Goal: Find contact information: Find contact information

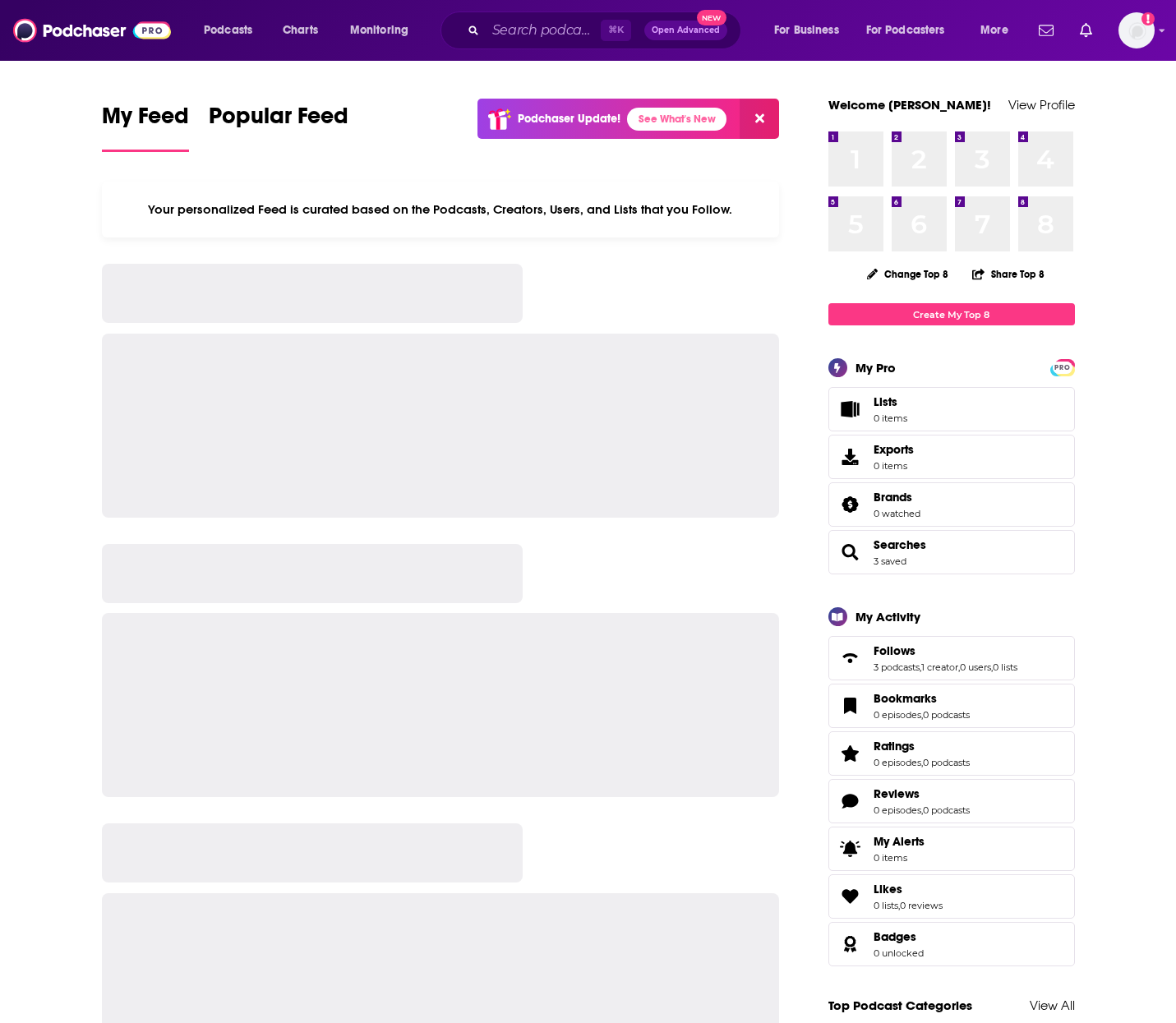
click at [550, 28] on input "Search podcasts, credits, & more..." at bounding box center [542, 30] width 115 height 27
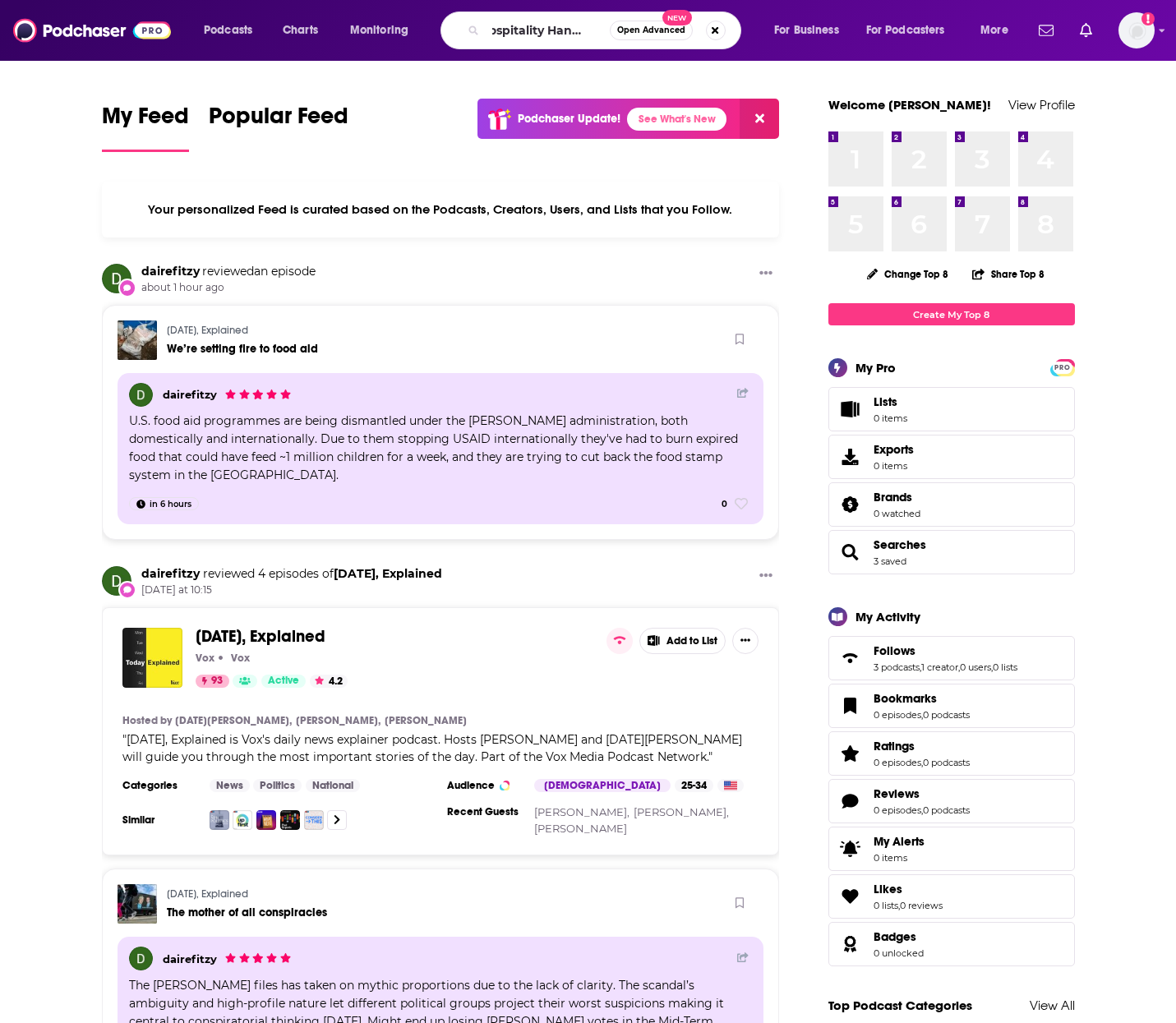
scroll to position [0, 11]
type input "Hospitality Hangout"
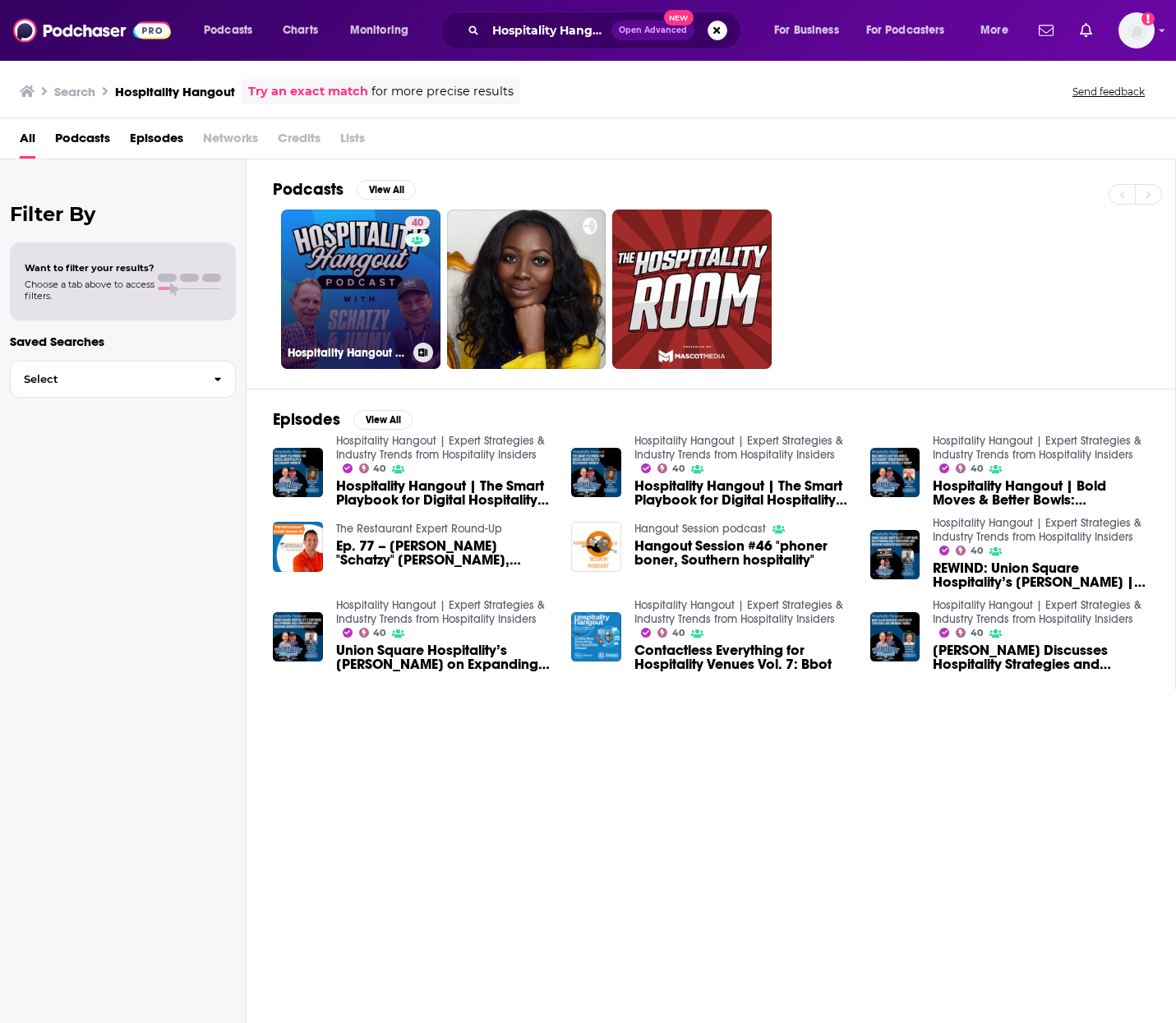
click at [381, 290] on link "40 Hospitality Hangout | Expert Strategies & Industry Trends from Hospitality I…" at bounding box center [361, 289] width 159 height 159
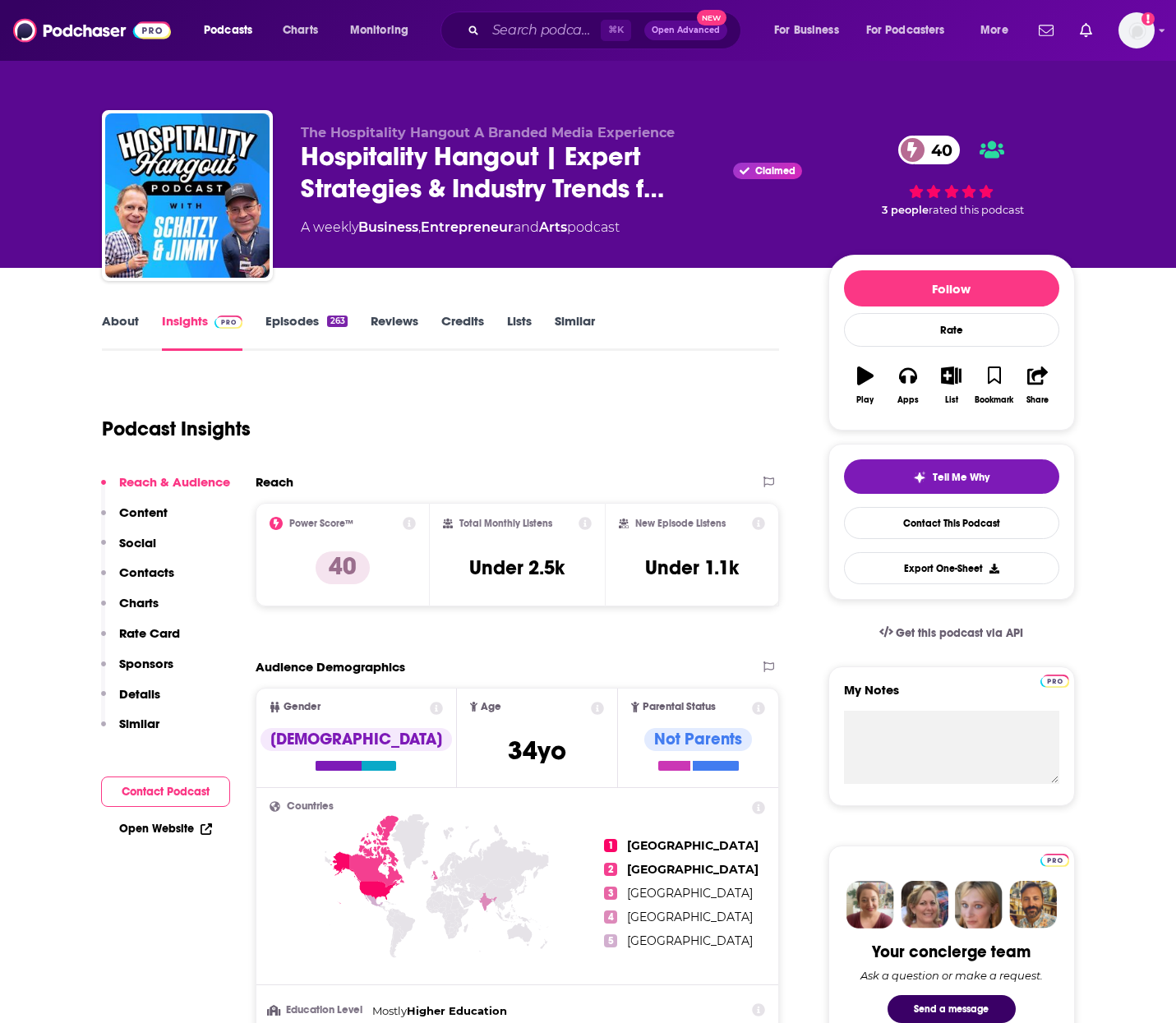
click at [280, 327] on link "Episodes 263" at bounding box center [306, 332] width 82 height 37
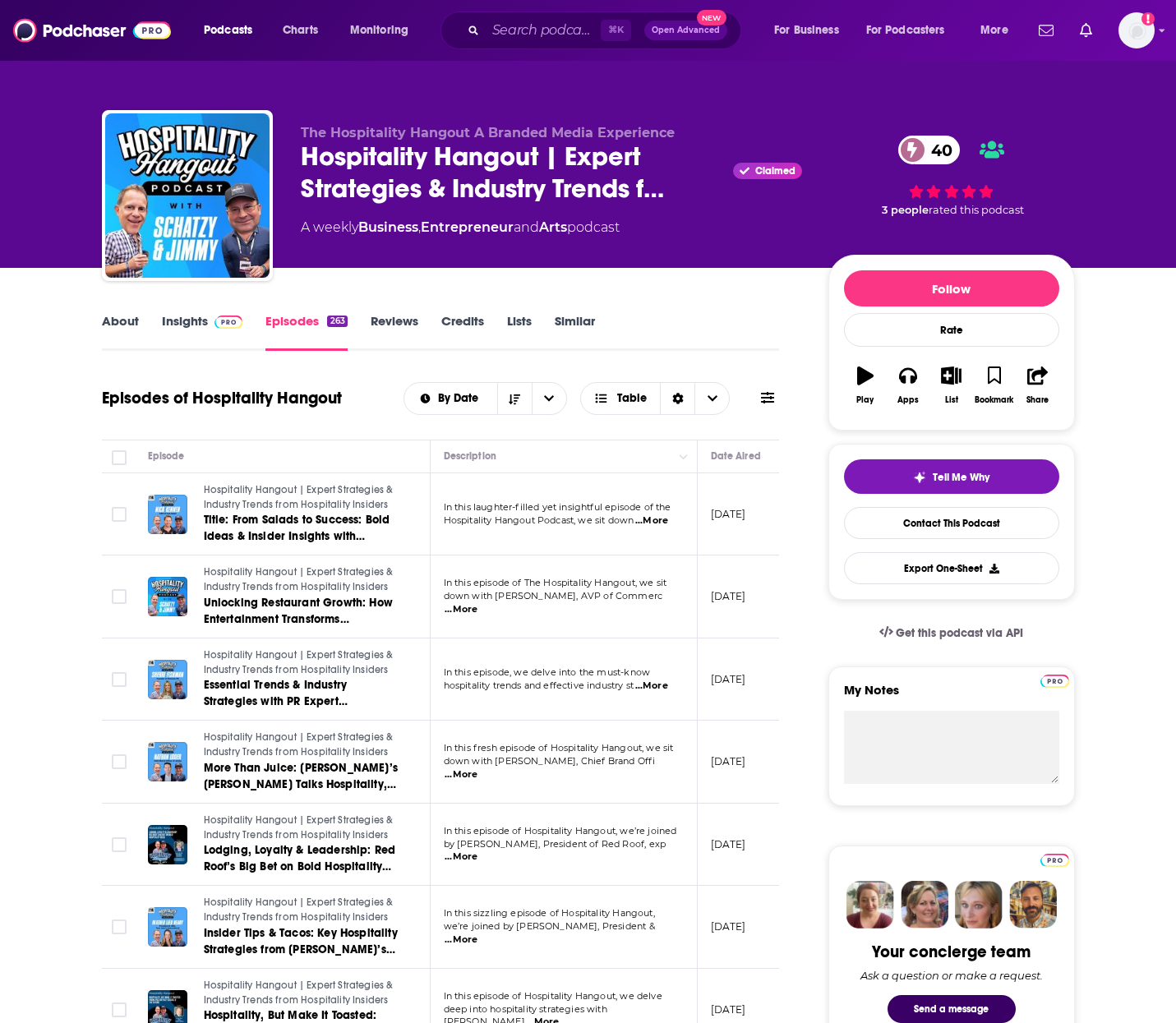
click at [188, 320] on link "Insights" at bounding box center [202, 332] width 82 height 37
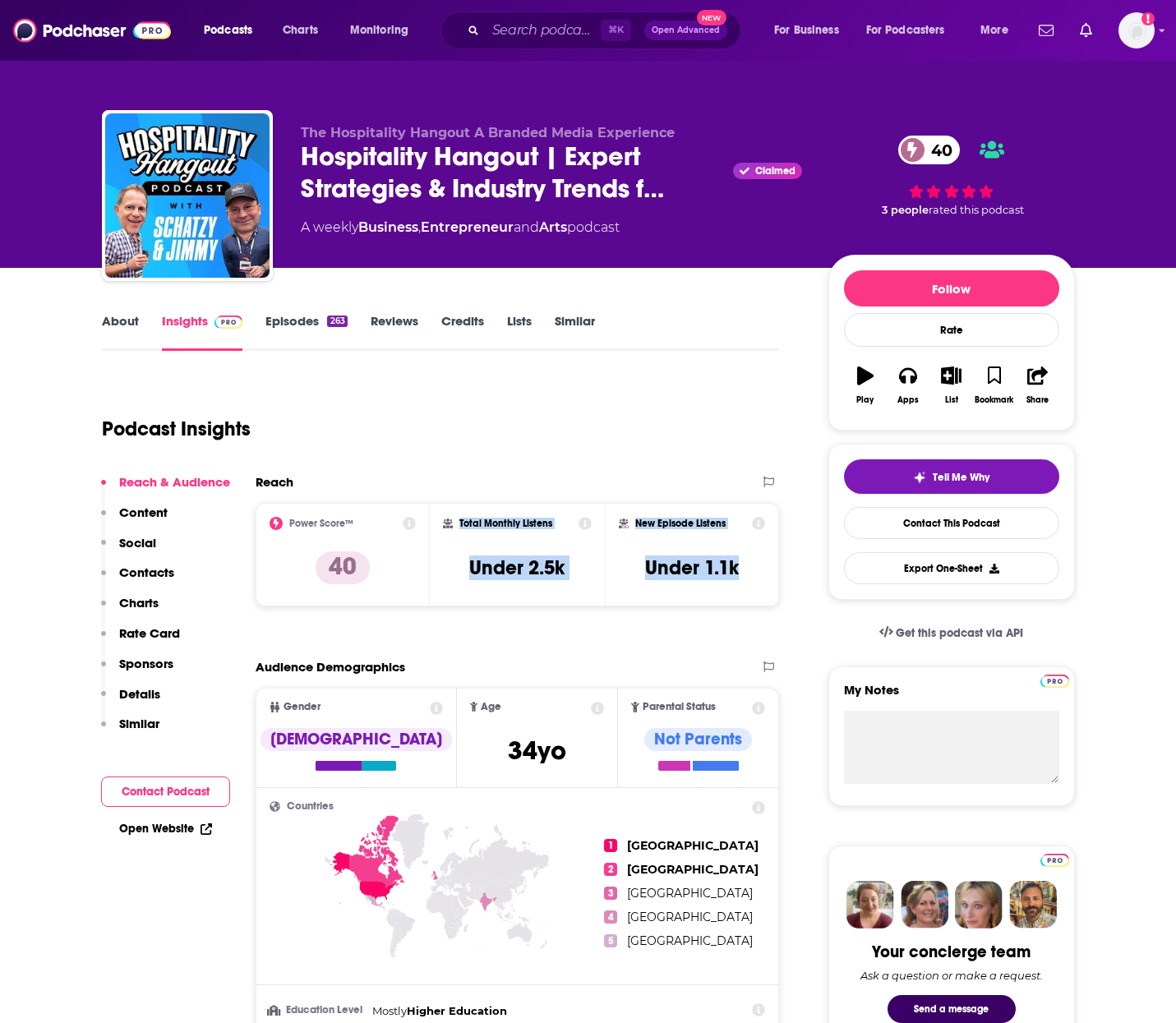
drag, startPoint x: 435, startPoint y: 520, endPoint x: 750, endPoint y: 568, distance: 318.6
click at [750, 568] on div "Power Score™ 40 Total Monthly Listens Under 2.5k New Episode Listens Under 1.1k" at bounding box center [518, 554] width 525 height 103
copy div "Total Monthly Listens Under 2.5k New Episode Listens Under 1.1k"
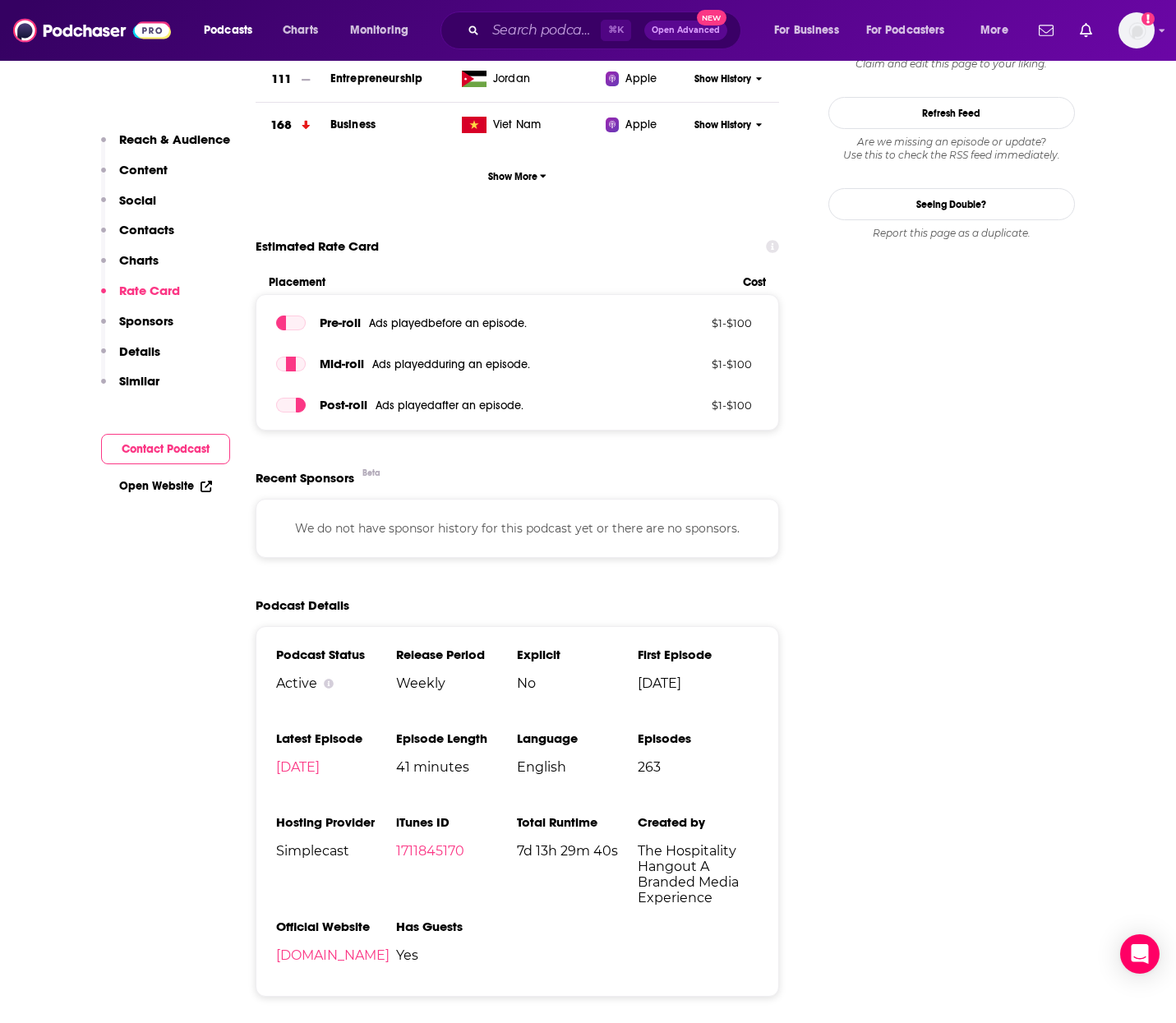
scroll to position [1783, 0]
click at [389, 960] on link "[DOMAIN_NAME]" at bounding box center [332, 956] width 113 height 16
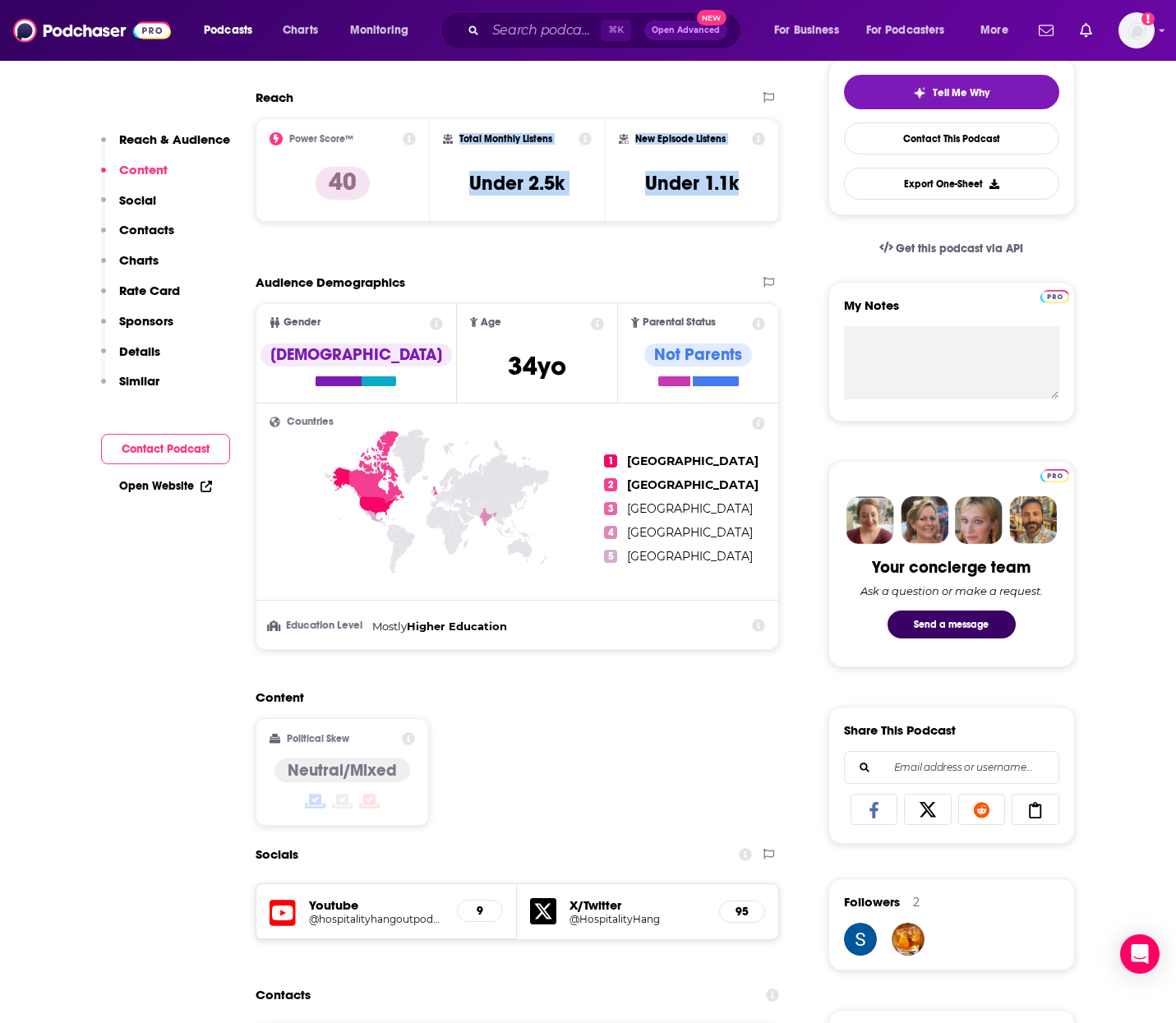
scroll to position [385, 0]
copy div "Total Monthly Listens Under 2.5k New Episode Listens Under 1.1k"
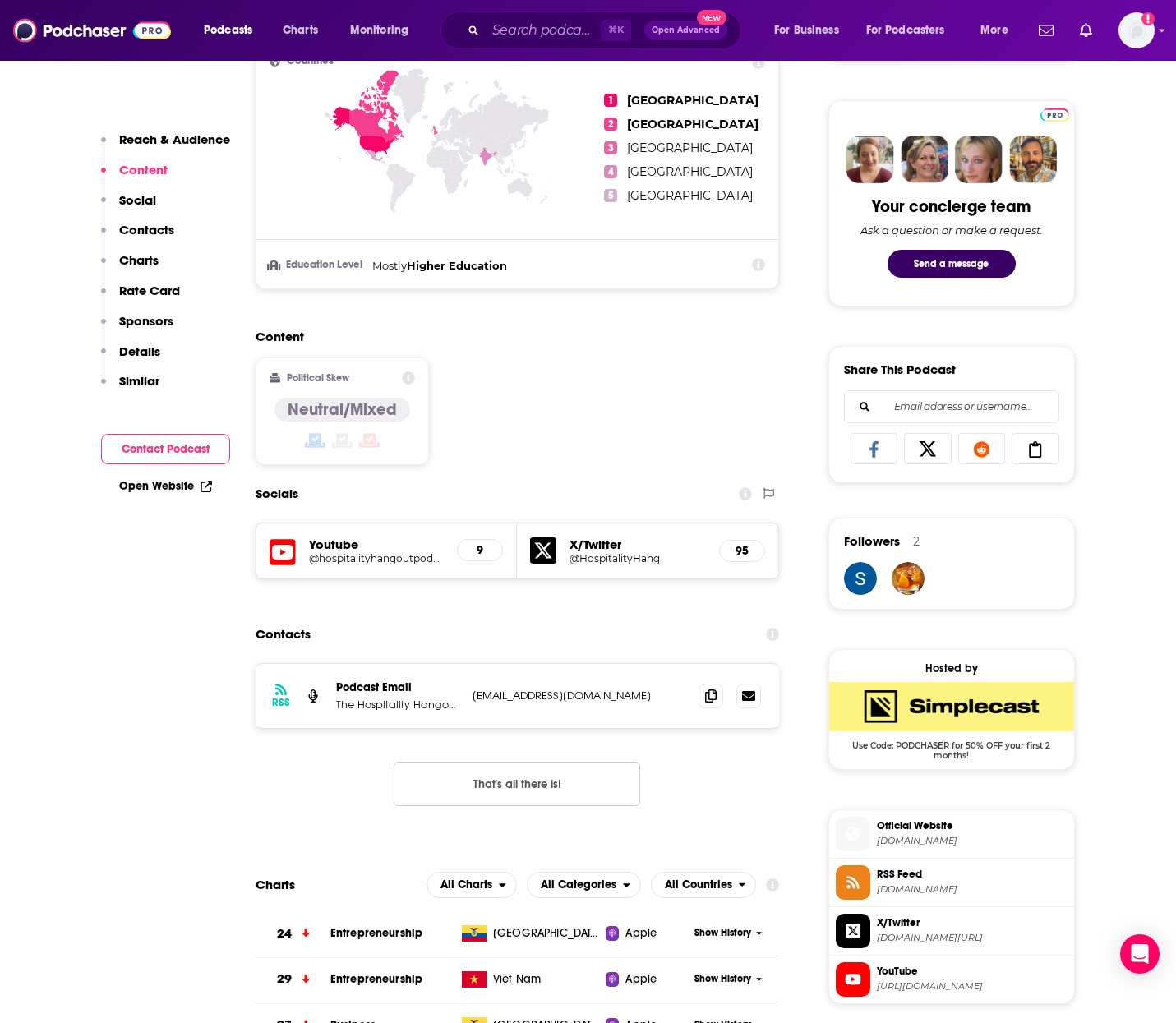
scroll to position [742, 0]
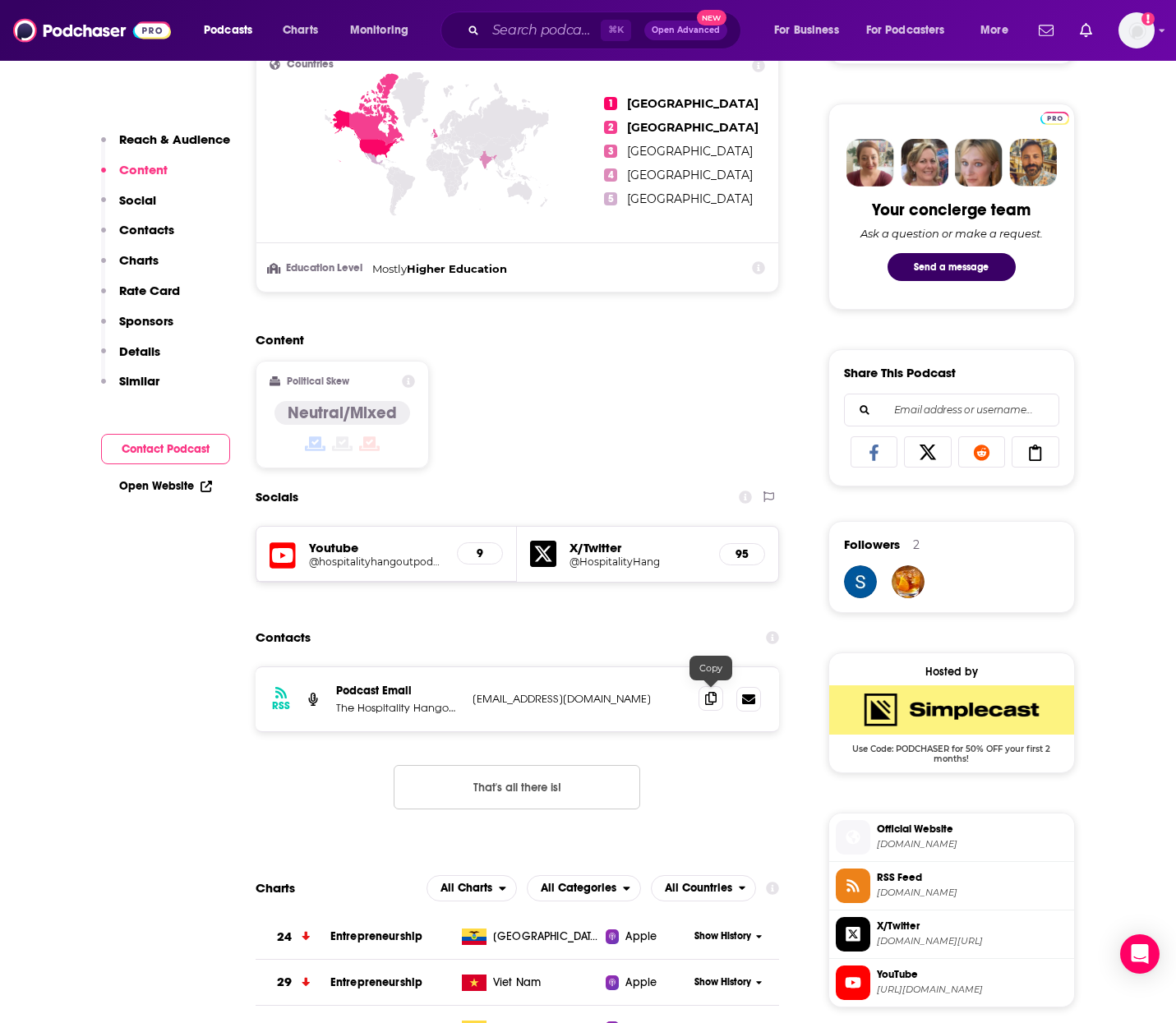
click at [714, 700] on icon at bounding box center [710, 698] width 12 height 13
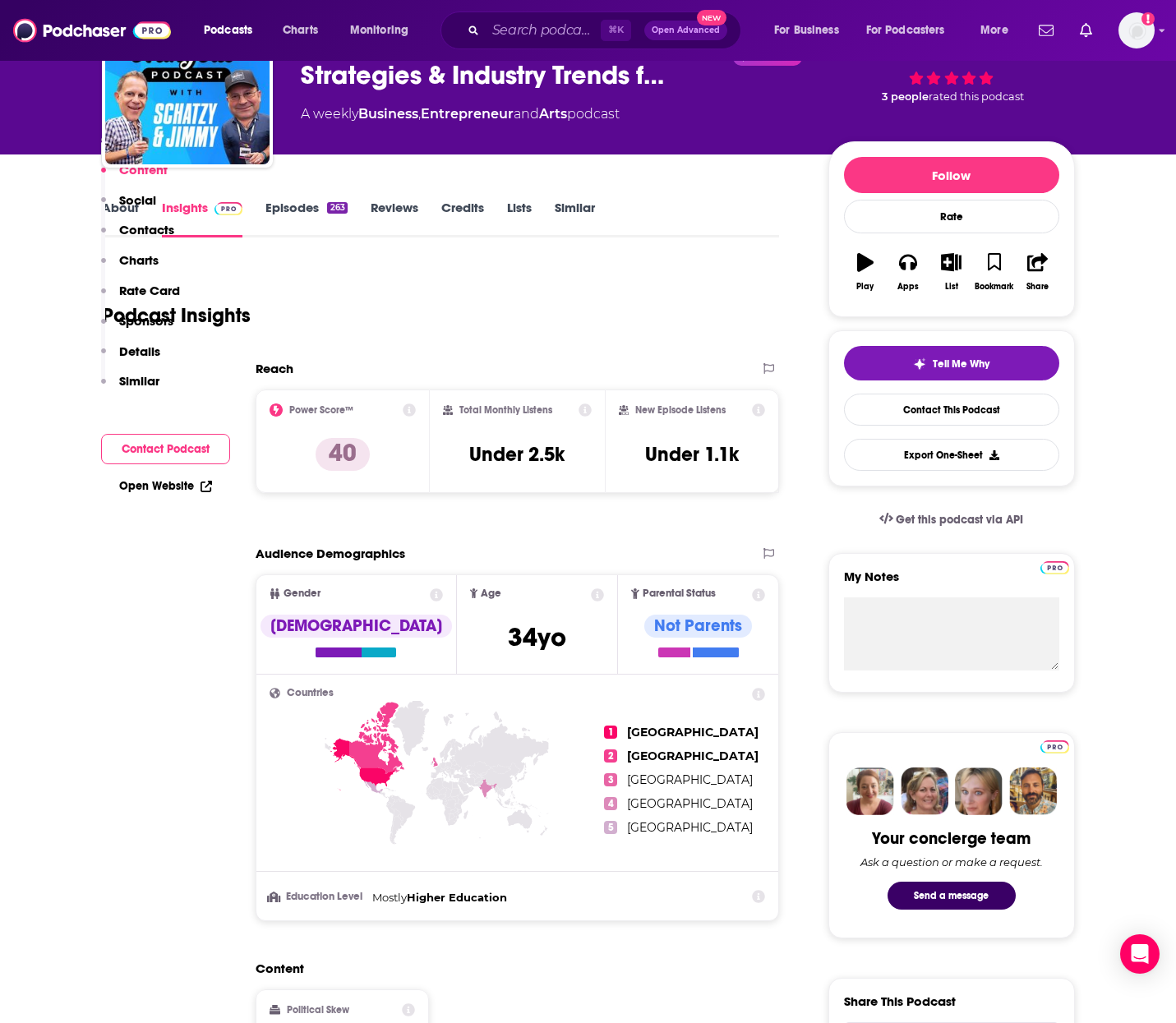
scroll to position [0, 0]
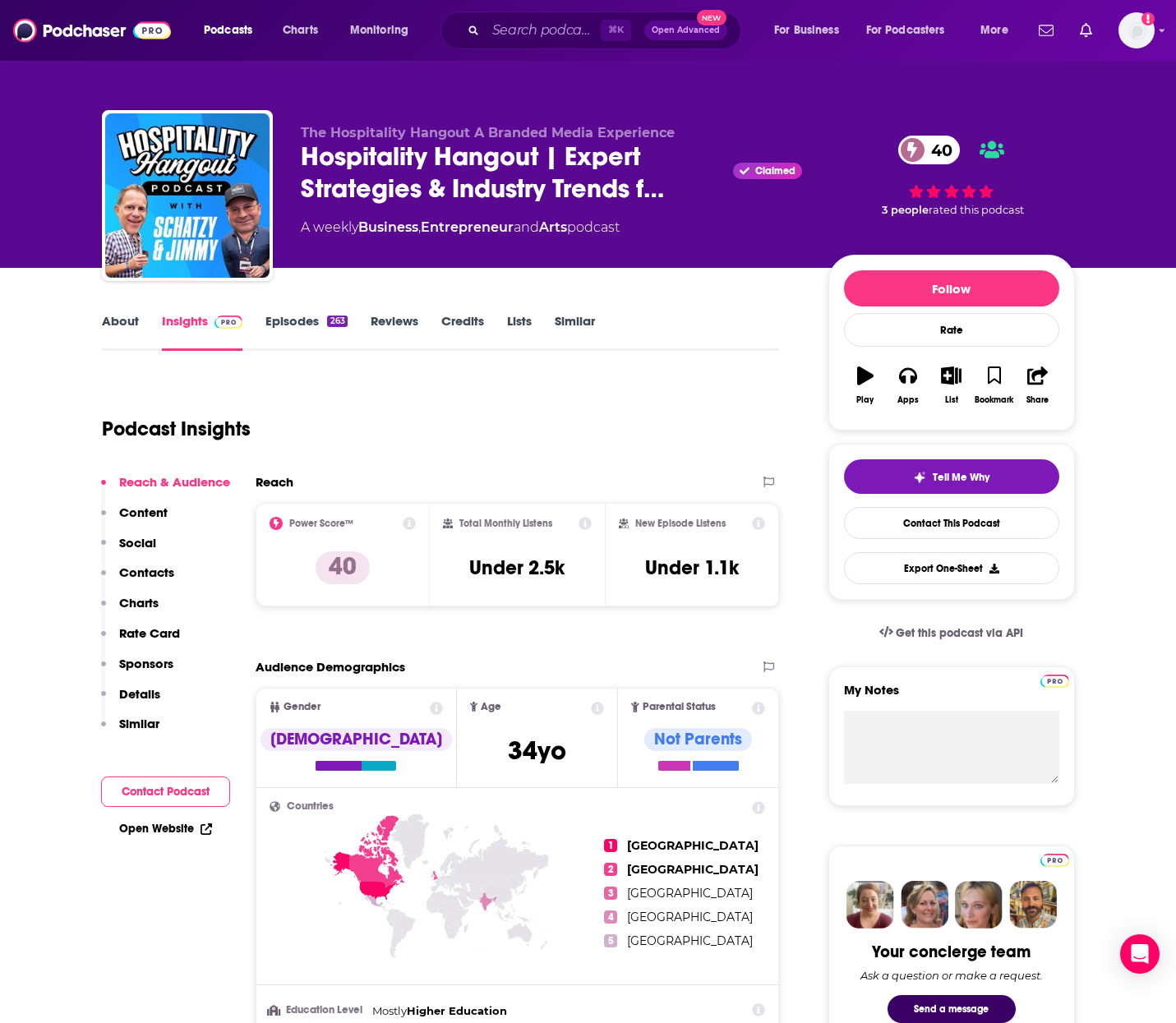
click at [127, 331] on link "About" at bounding box center [121, 332] width 37 height 37
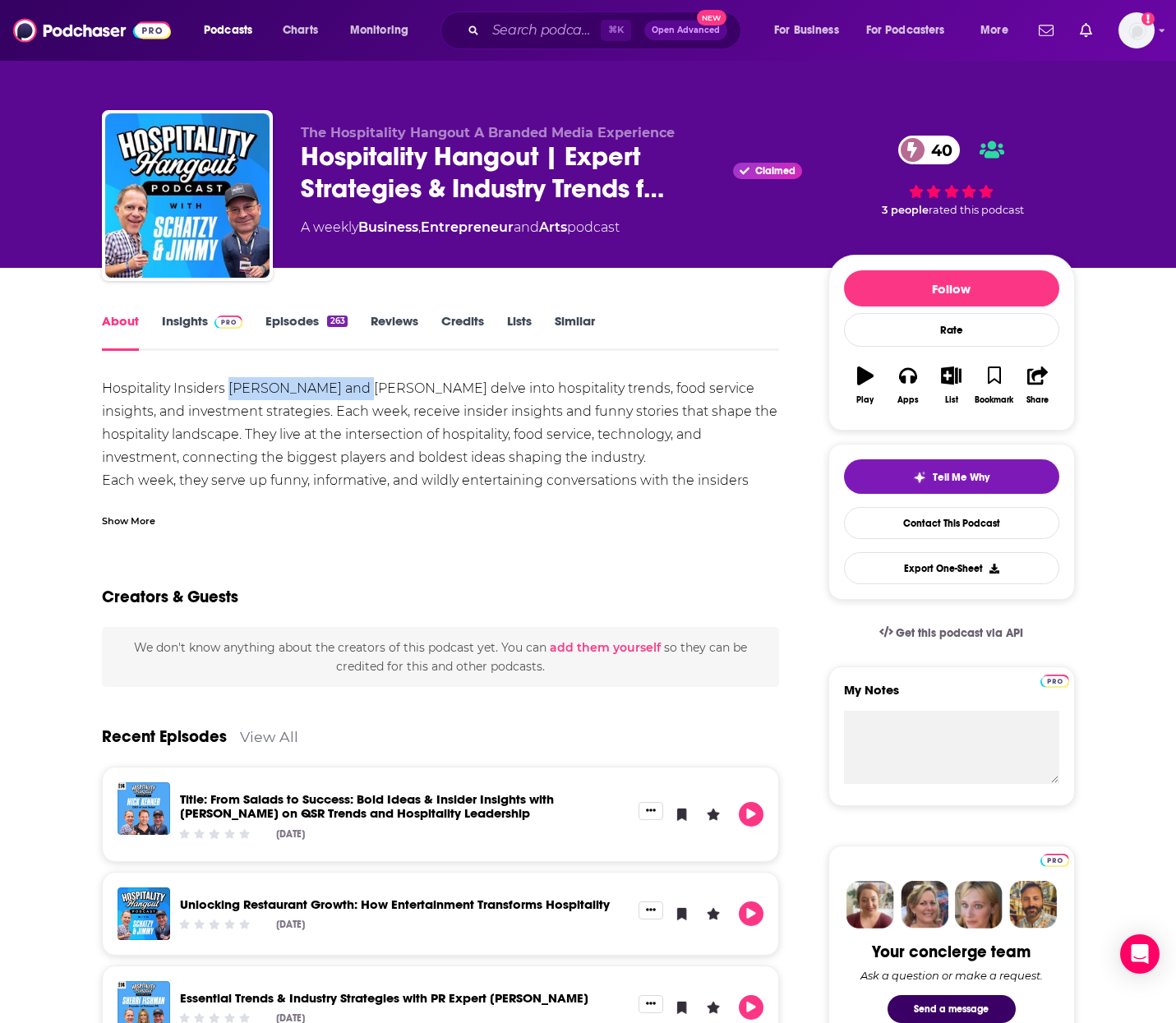
drag, startPoint x: 233, startPoint y: 389, endPoint x: 357, endPoint y: 394, distance: 124.1
click at [357, 394] on div "Hospitality Insiders [PERSON_NAME] and [PERSON_NAME] delve into hospitality tre…" at bounding box center [441, 492] width 678 height 230
copy div "[PERSON_NAME]"
drag, startPoint x: 389, startPoint y: 385, endPoint x: 501, endPoint y: 387, distance: 112.0
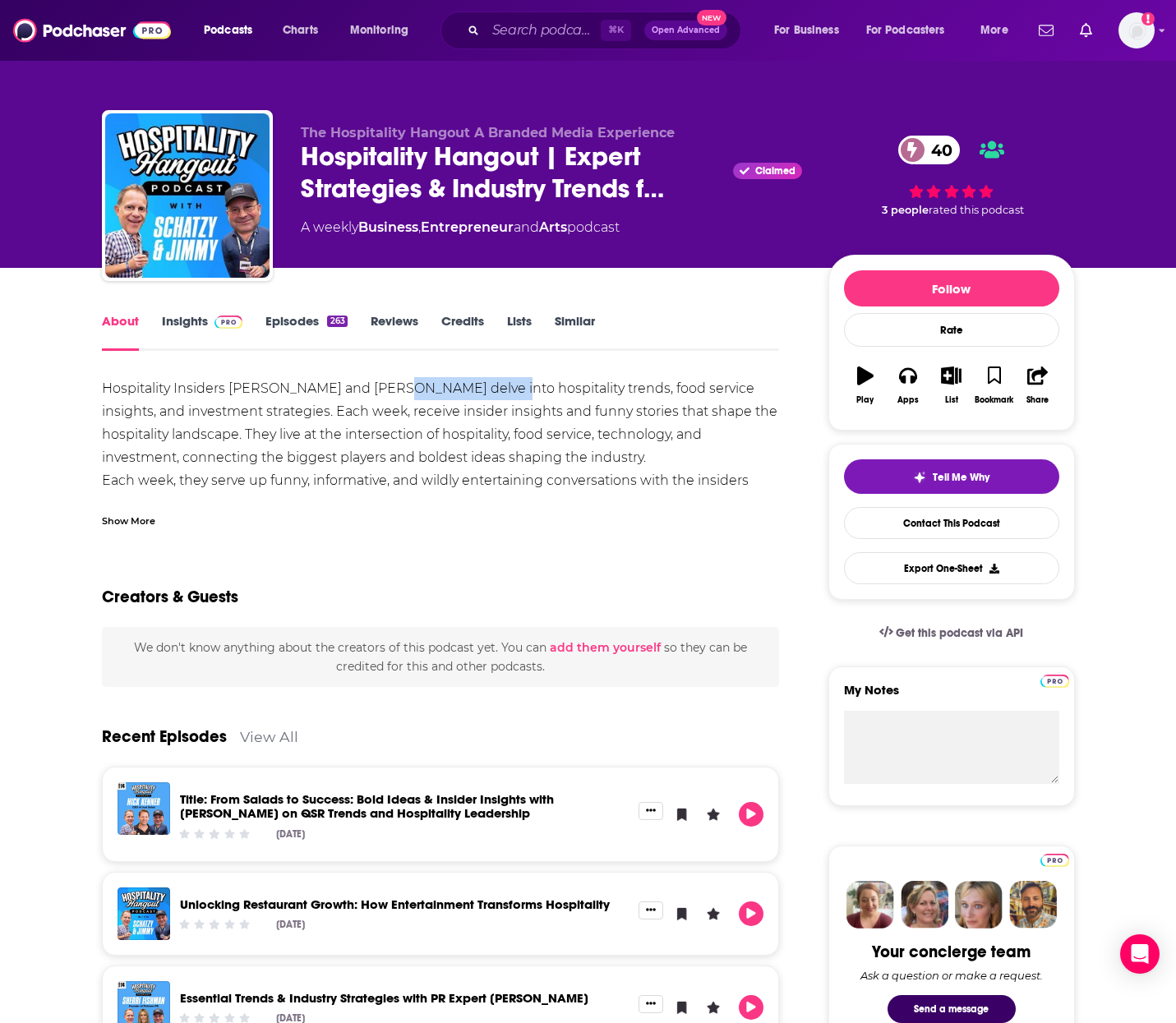
click at [501, 387] on div "Hospitality Insiders [PERSON_NAME] and [PERSON_NAME] delve into hospitality tre…" at bounding box center [441, 492] width 678 height 230
copy div "[PERSON_NAME]"
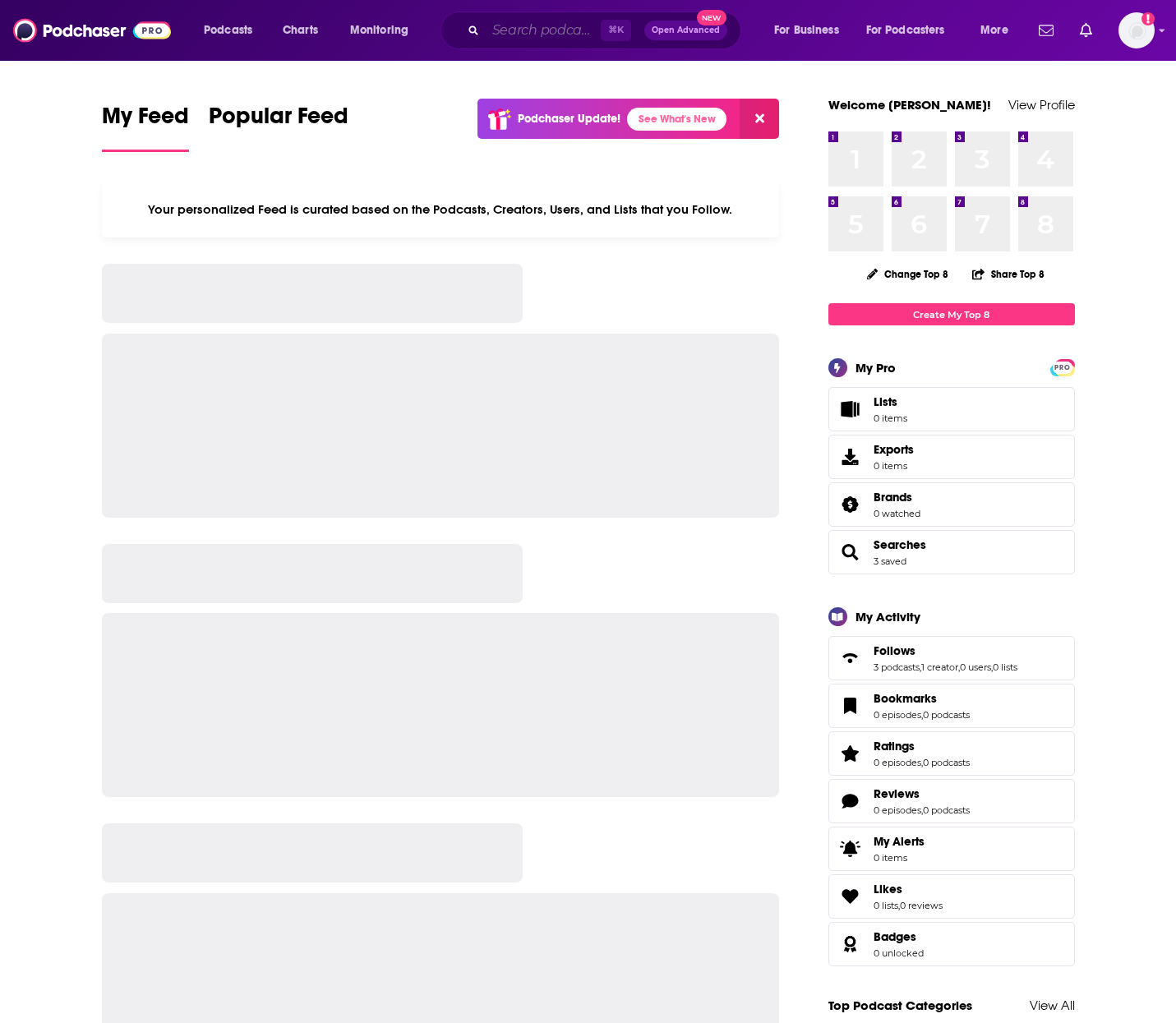
click at [524, 28] on input "Search podcasts, credits, & more..." at bounding box center [542, 30] width 115 height 27
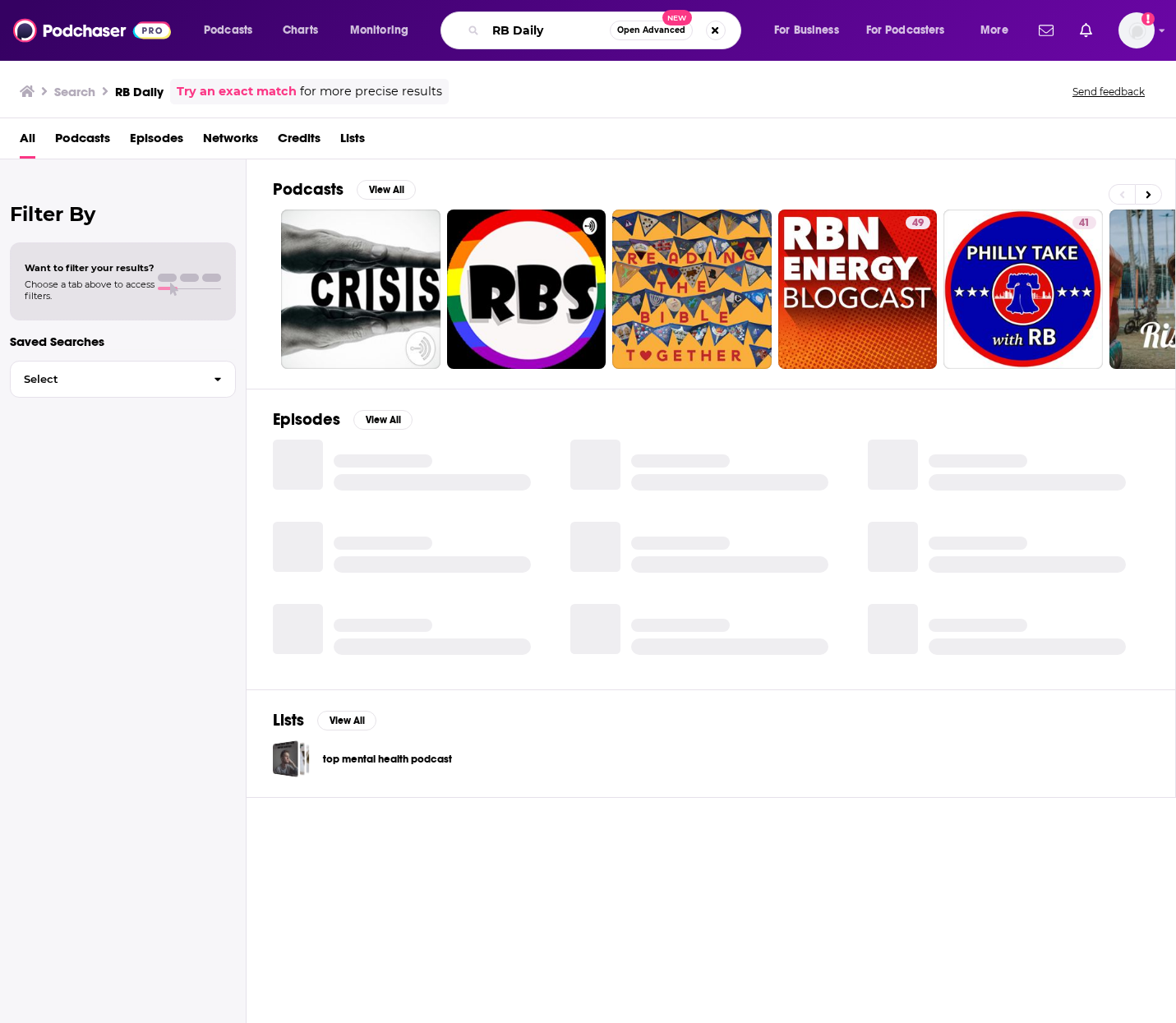
drag, startPoint x: 561, startPoint y: 30, endPoint x: 370, endPoint y: 30, distance: 191.0
click at [370, 30] on div "Podcasts Charts Monitoring RB Daily Open Advanced New For Business For Podcaste…" at bounding box center [608, 30] width 831 height 37
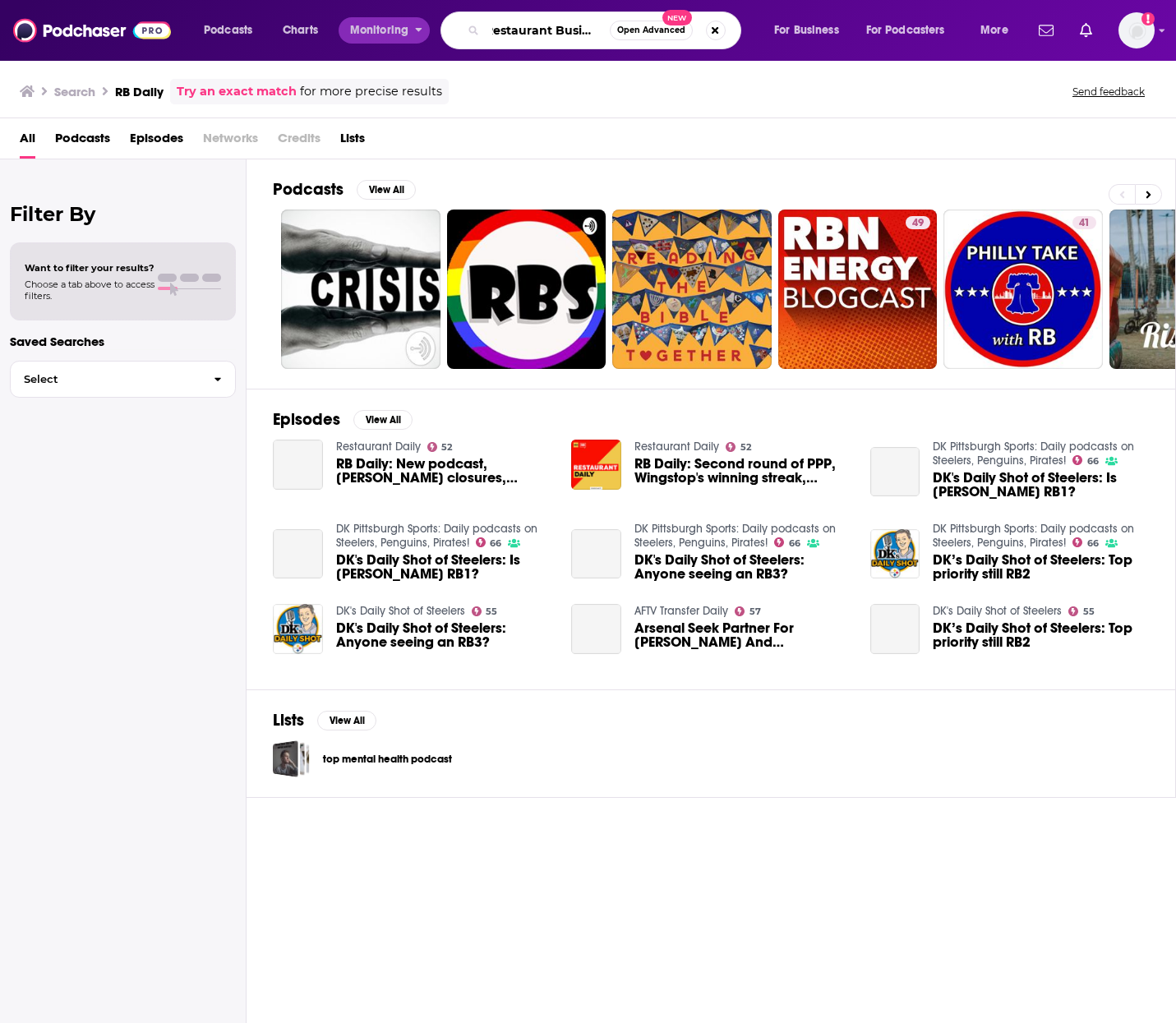
scroll to position [0, 13]
type input "Restaurant Business"
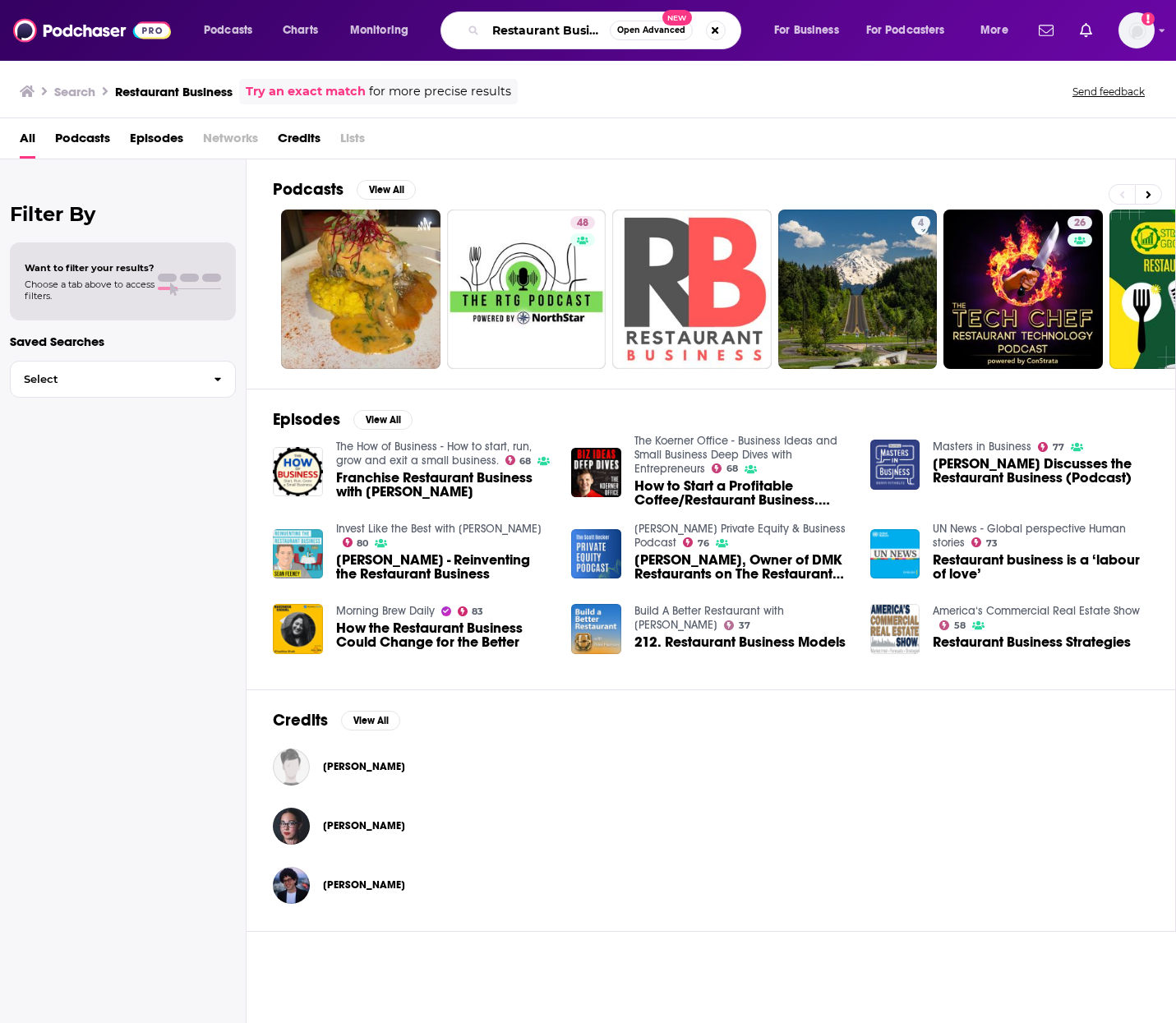
click at [588, 27] on input "Restaurant Business" at bounding box center [547, 30] width 124 height 27
type input "RB Daily"
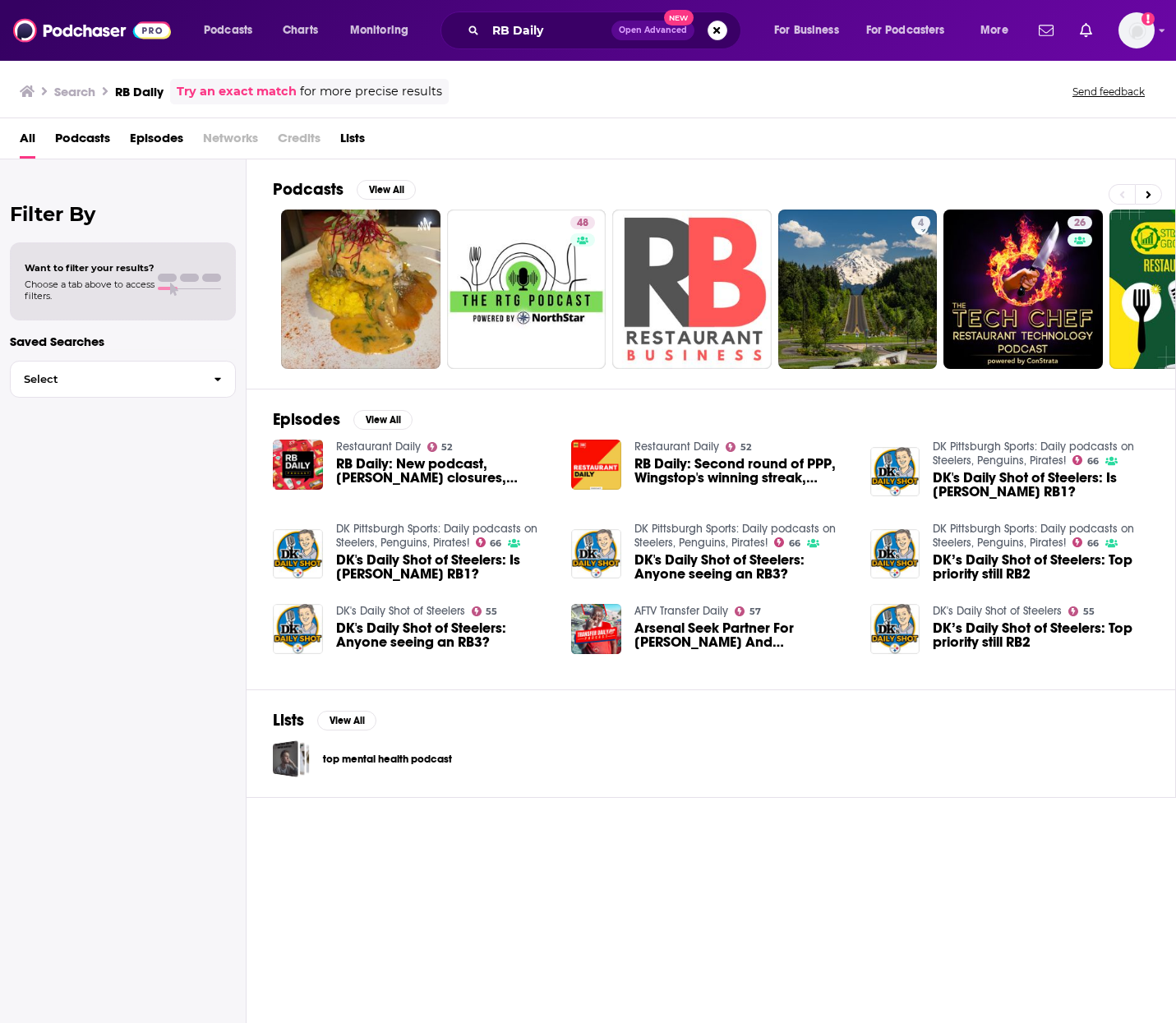
click at [384, 467] on span "RB Daily: New podcast, McDonald's closures, Chipotle masks" at bounding box center [444, 471] width 216 height 28
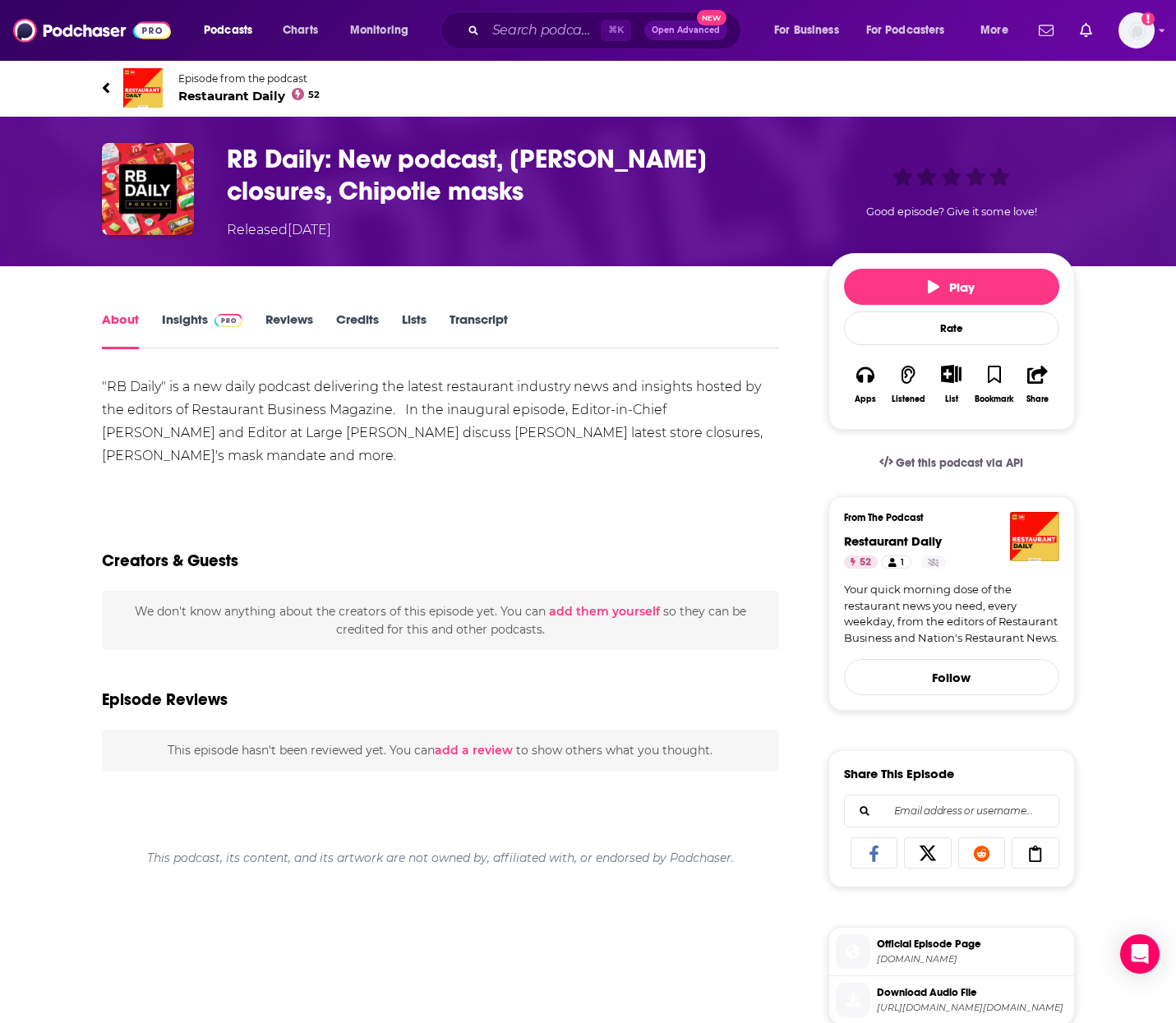
click at [194, 325] on link "Insights" at bounding box center [202, 330] width 82 height 37
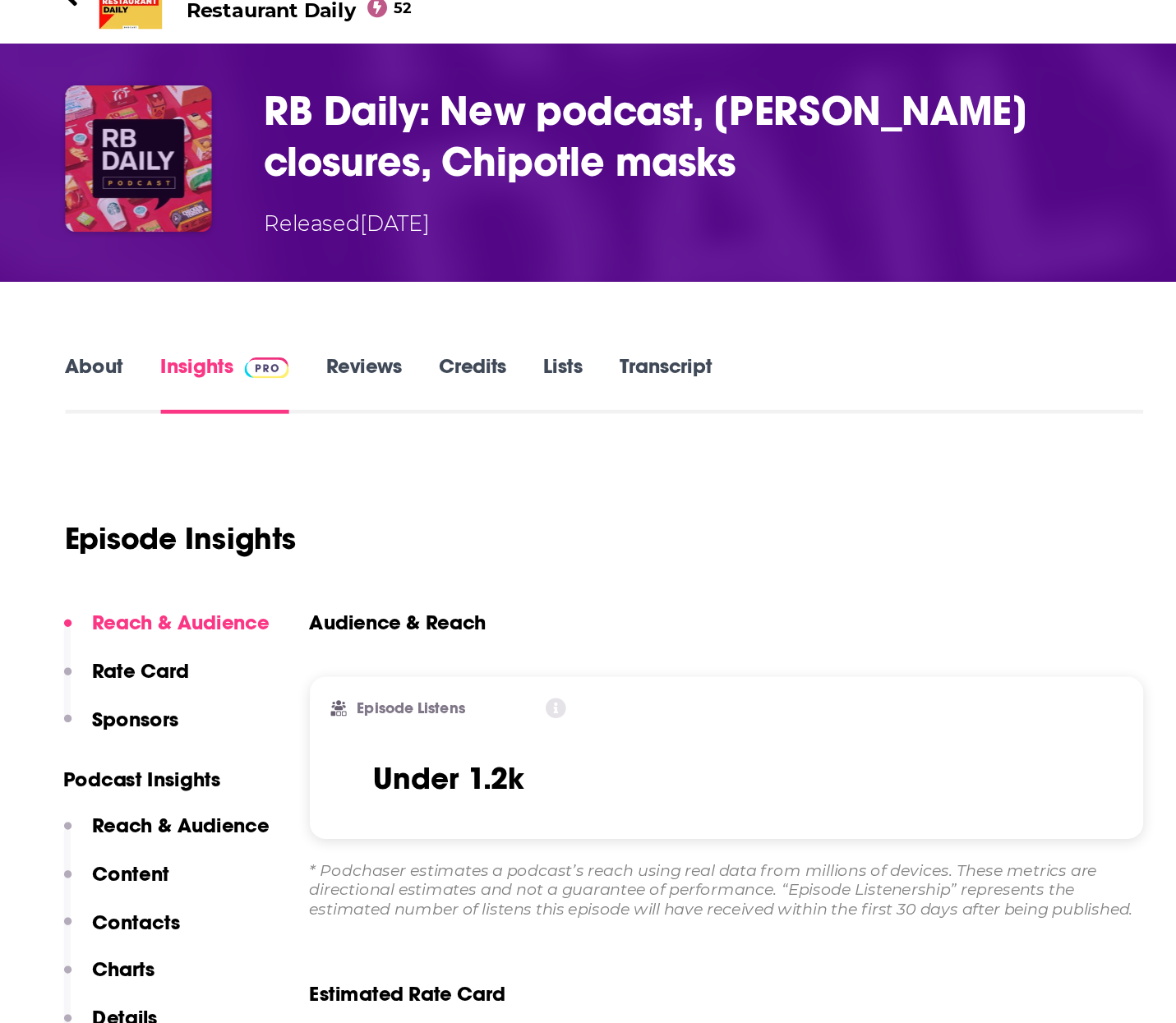
click at [140, 194] on img "RB Daily: New podcast, McDonald's closures, Chipotle masks" at bounding box center [148, 190] width 92 height 92
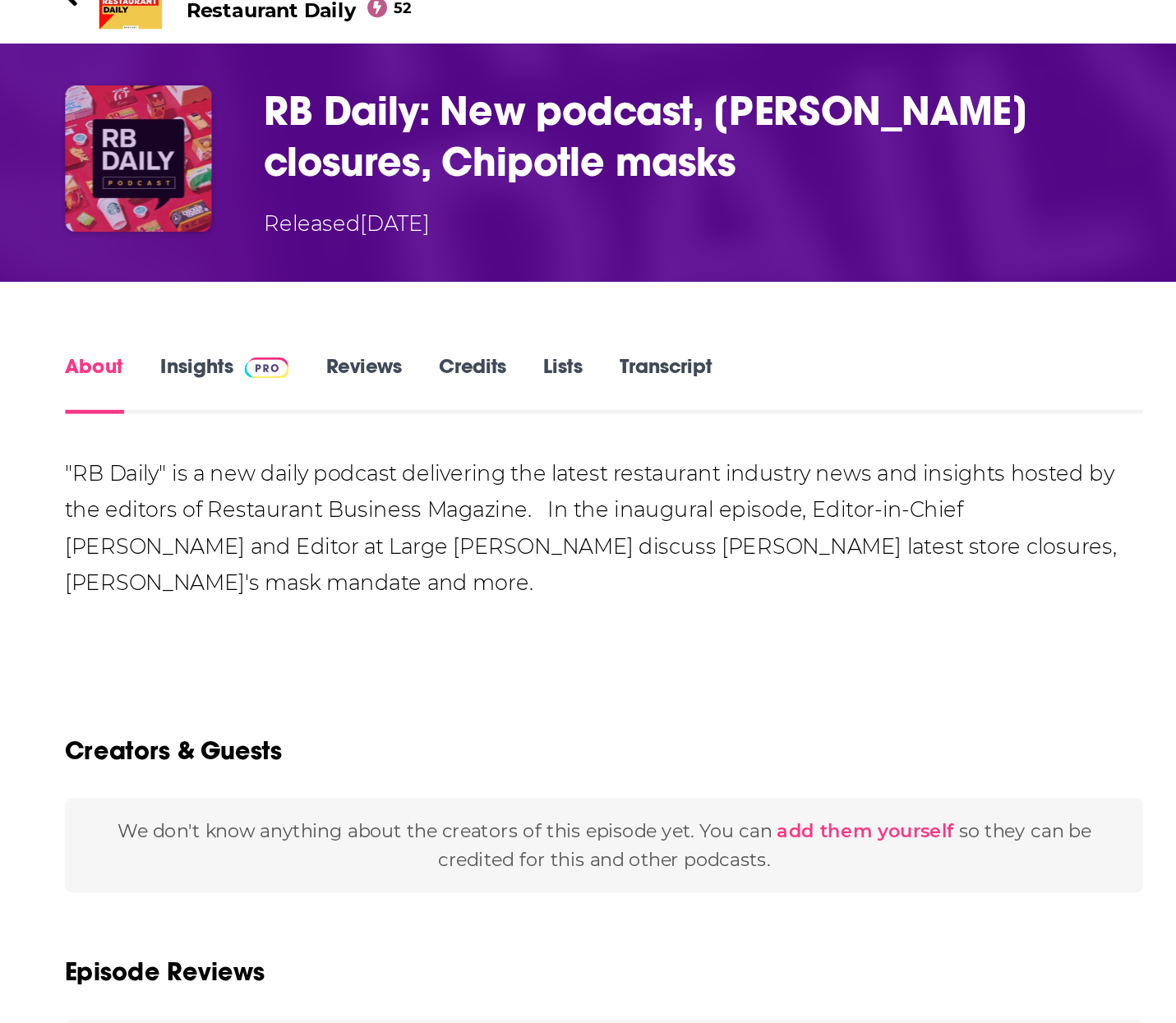
click at [146, 199] on img "RB Daily: New podcast, McDonald's closures, Chipotle masks" at bounding box center [148, 190] width 92 height 92
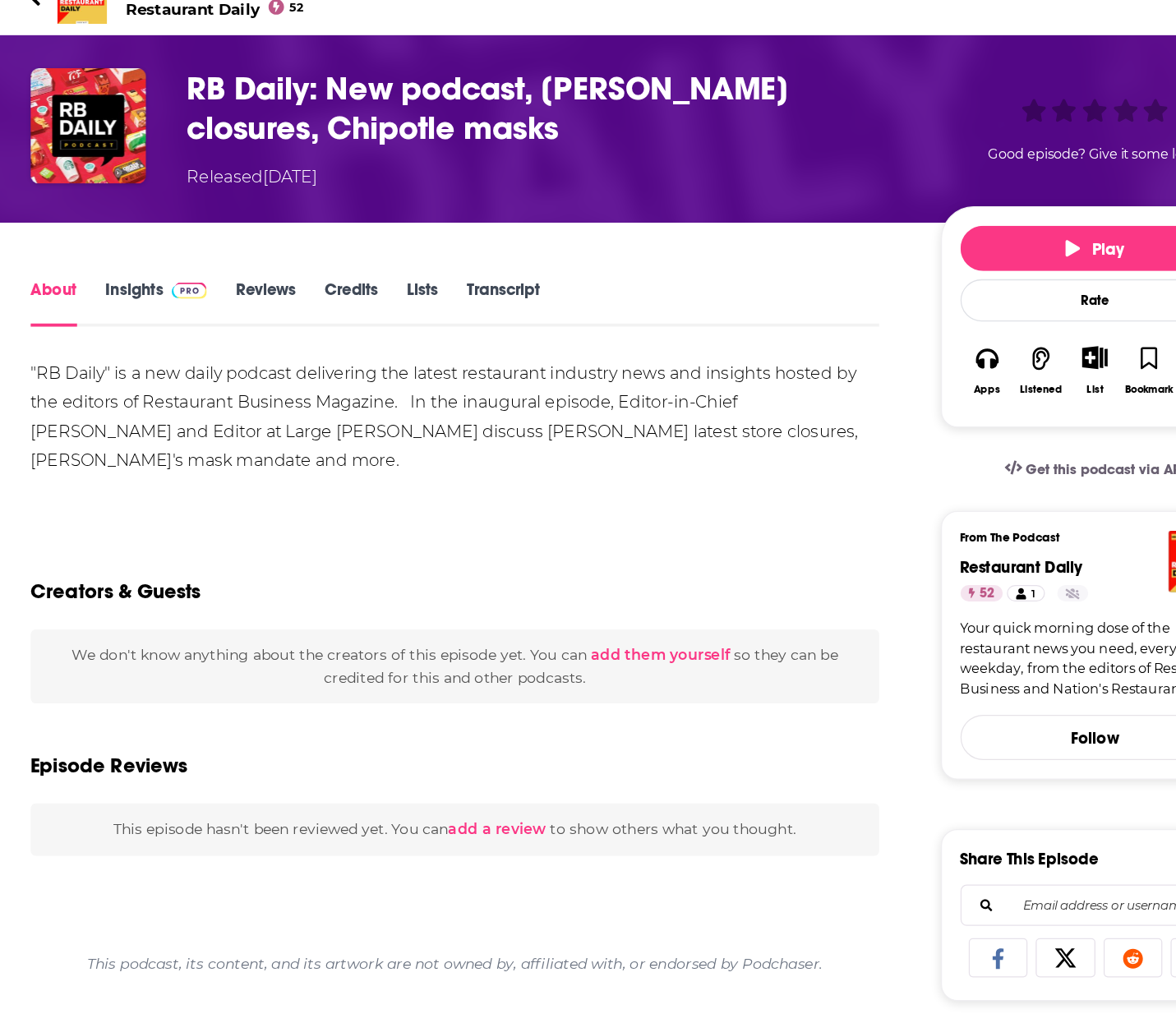
click at [214, 318] on img at bounding box center [228, 319] width 28 height 13
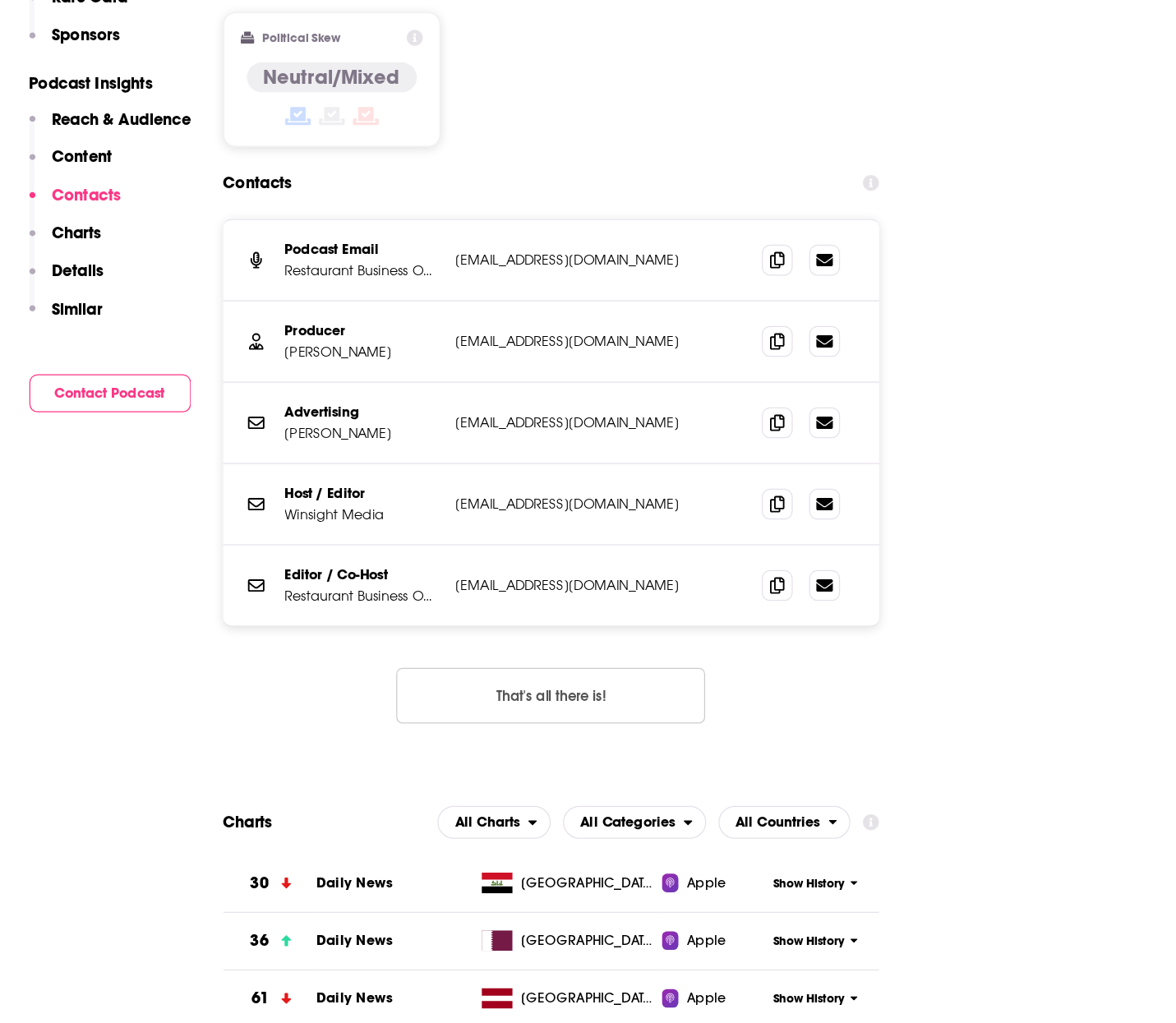
scroll to position [1989, 0]
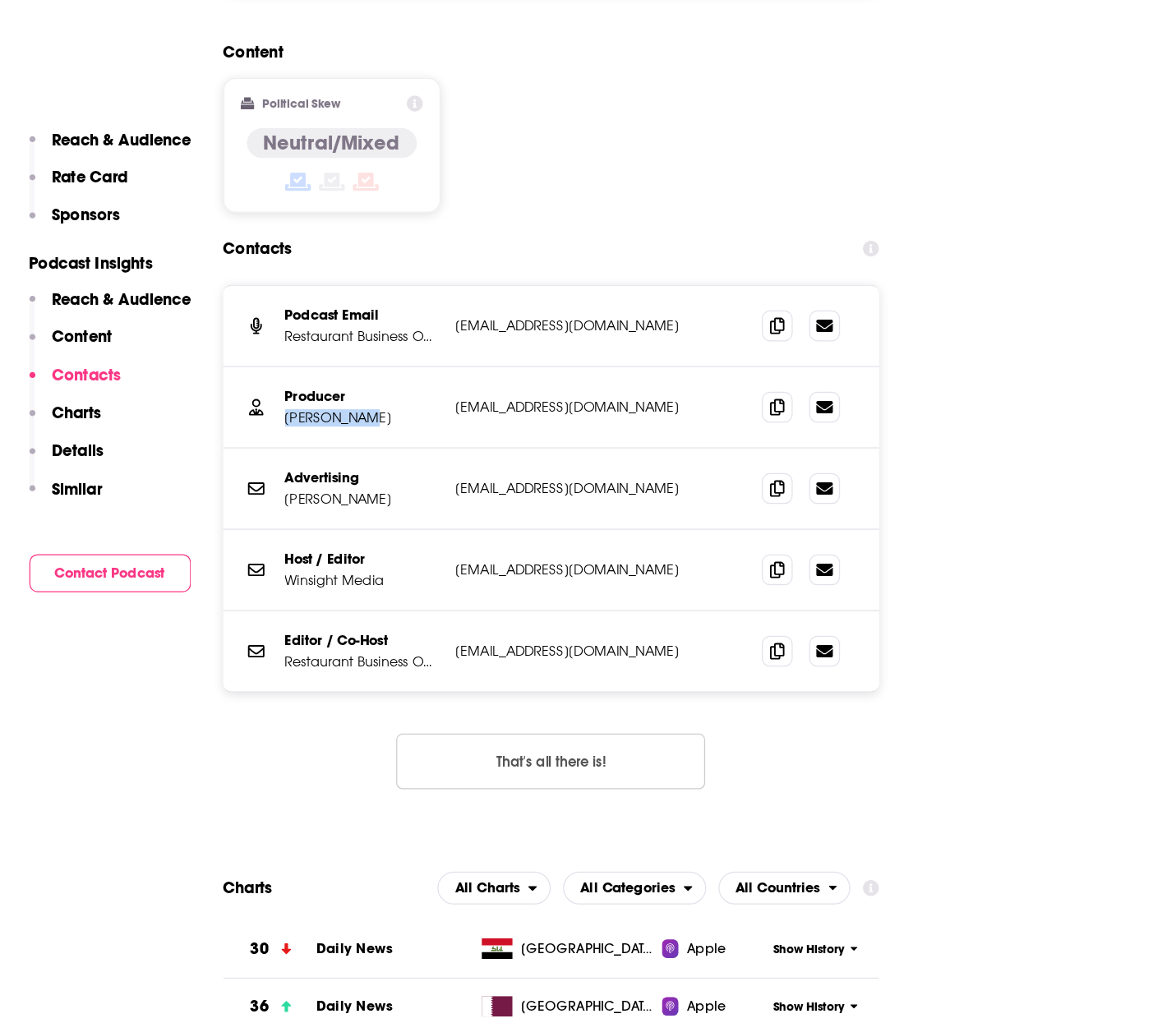
drag, startPoint x: 371, startPoint y: 292, endPoint x: 301, endPoint y: 294, distance: 70.0
click at [301, 355] on div "Producer Luke Domask ldomask@winsightmedia.com ldomask@winsightmedia.com" at bounding box center [518, 387] width 525 height 65
copy p "Luke Domask"
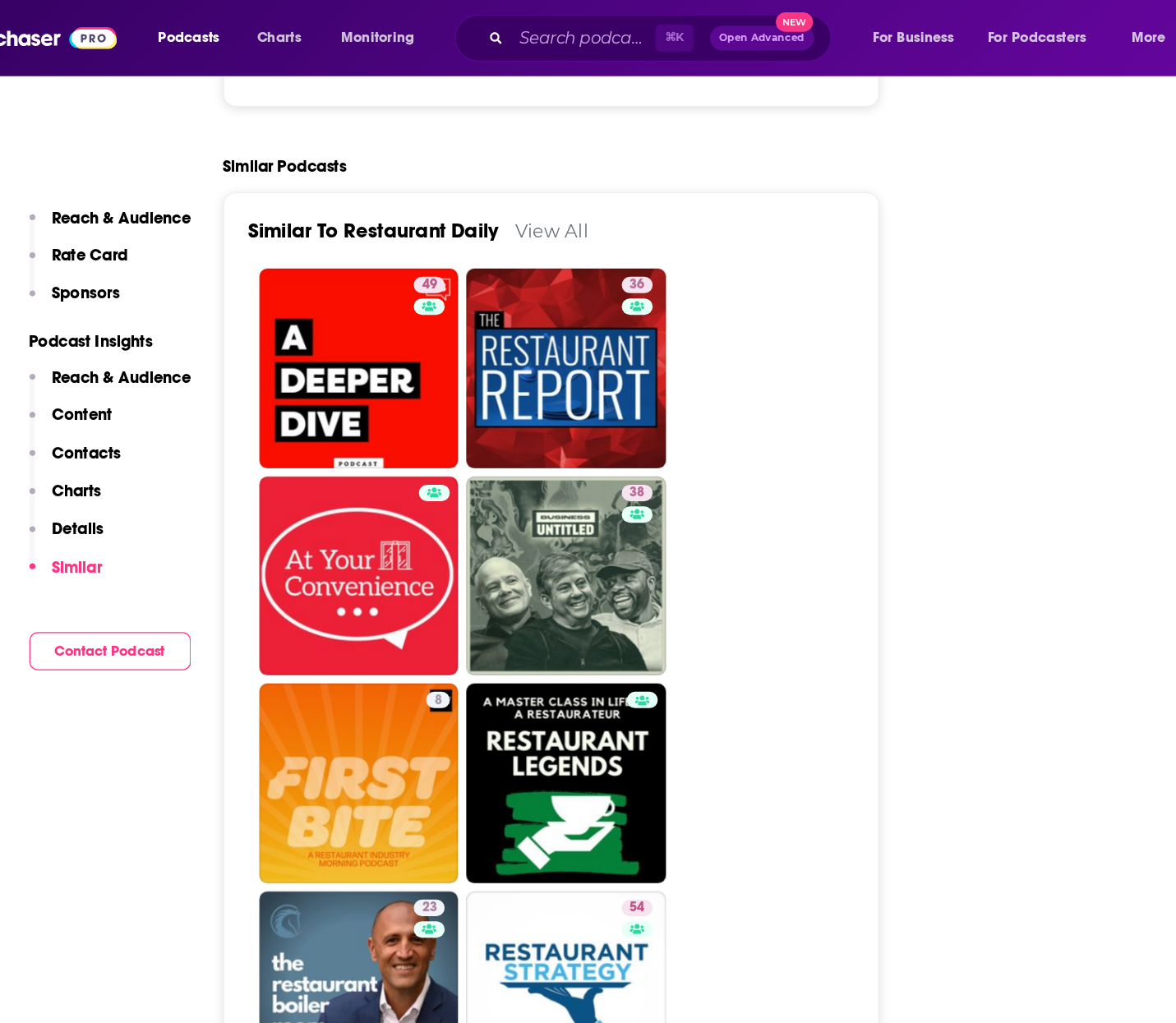
scroll to position [3420, 0]
